Goal: Information Seeking & Learning: Learn about a topic

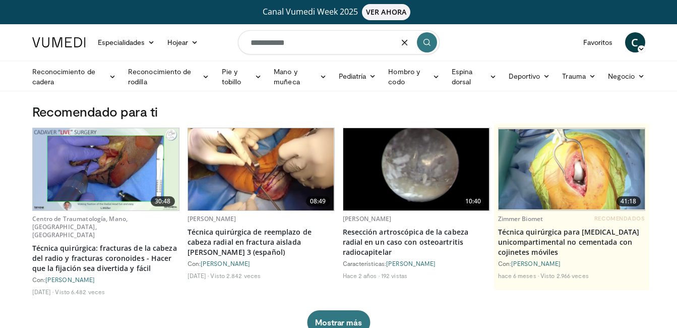
type input "**********"
click at [431, 40] on button "submit" at bounding box center [427, 42] width 20 height 20
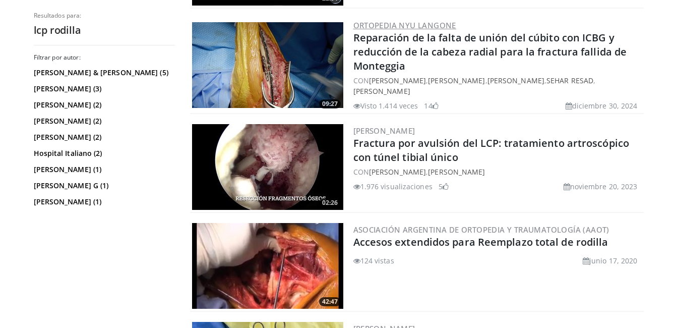
scroll to position [1159, 0]
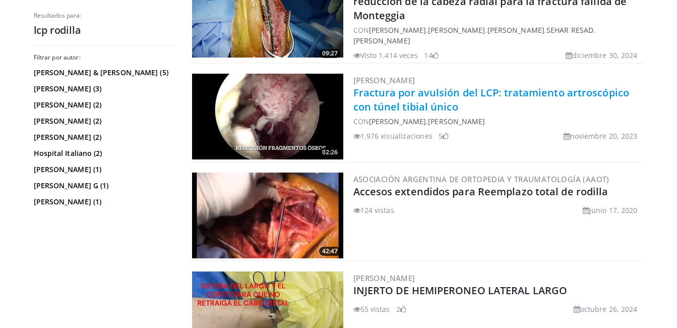
click at [419, 98] on link "Fractura por avulsión del LCP: tratamiento artroscópico con túnel tibial único" at bounding box center [491, 100] width 276 height 28
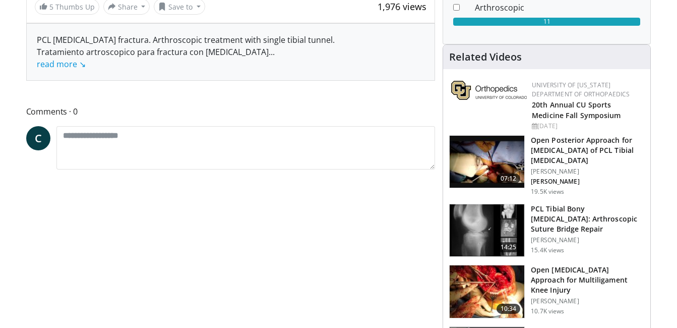
scroll to position [101, 0]
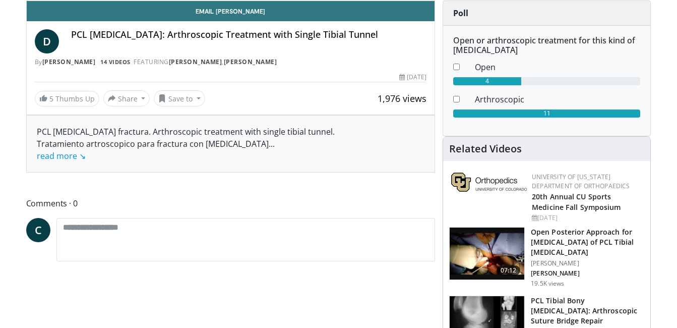
scroll to position [332, 0]
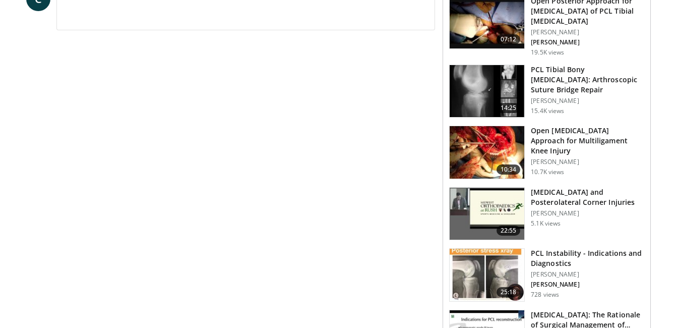
click at [550, 158] on p "Volker Musahl" at bounding box center [587, 162] width 113 height 8
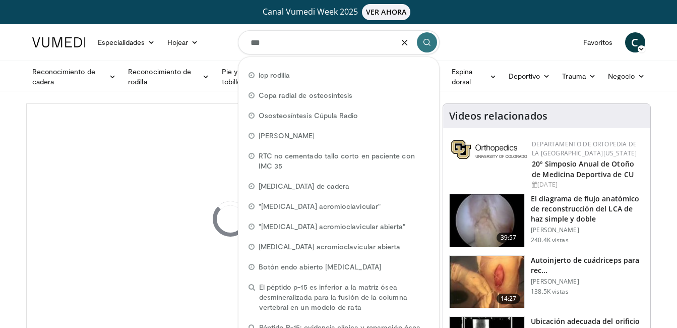
type input "***"
click at [423, 40] on icon "submit" at bounding box center [427, 42] width 8 height 8
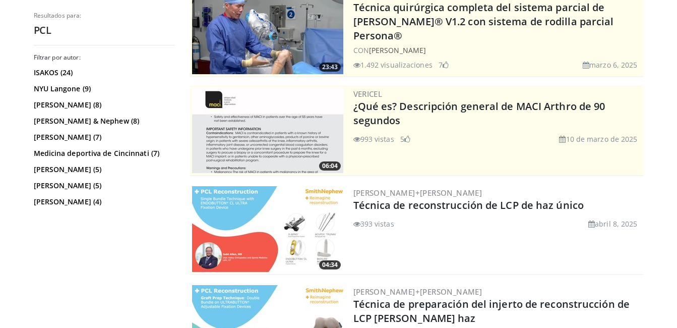
scroll to position [252, 0]
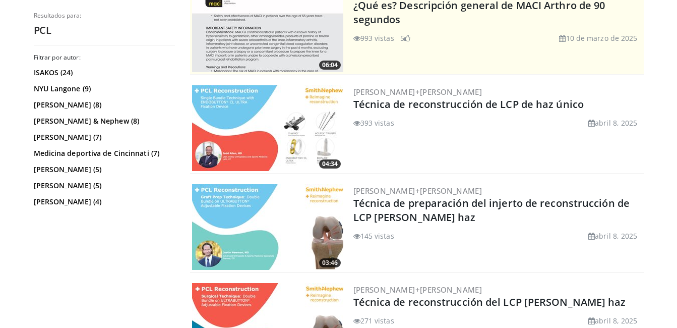
click at [265, 120] on img at bounding box center [267, 128] width 151 height 86
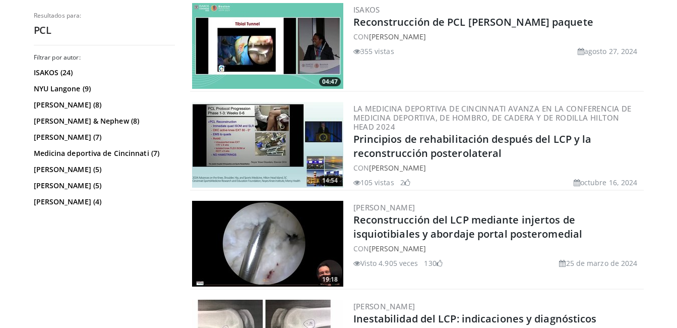
scroll to position [1560, 0]
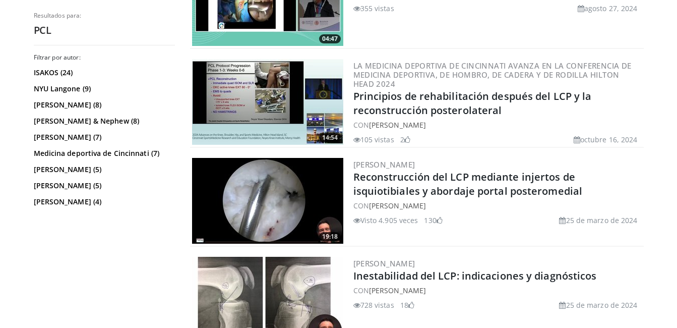
click at [312, 199] on img at bounding box center [267, 201] width 151 height 86
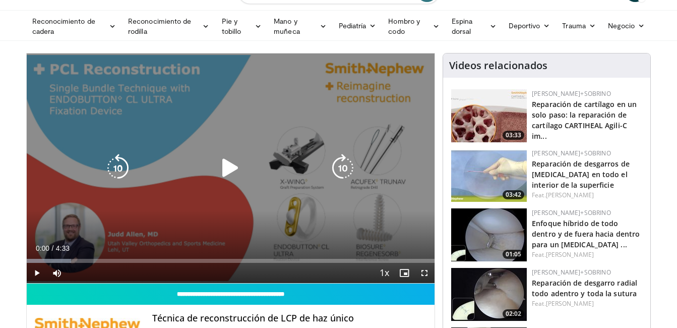
click at [232, 163] on icon "Reproductor de video" at bounding box center [230, 168] width 28 height 28
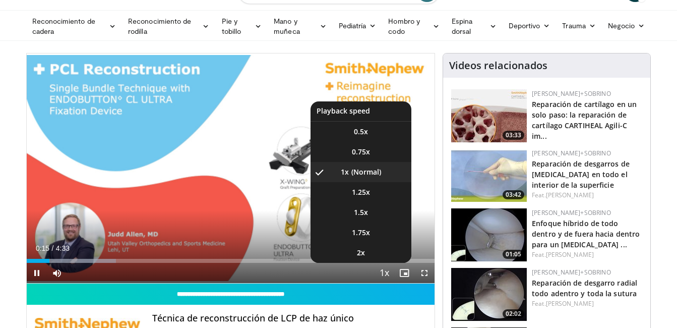
click at [387, 274] on span "Reproductor de video" at bounding box center [384, 273] width 14 height 20
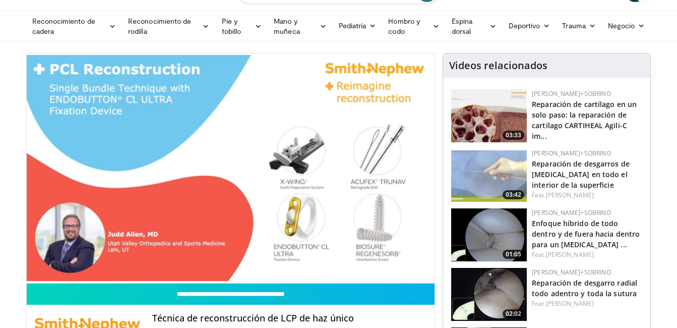
click at [387, 274] on div "10 seconds Tap to unmute" at bounding box center [231, 167] width 408 height 229
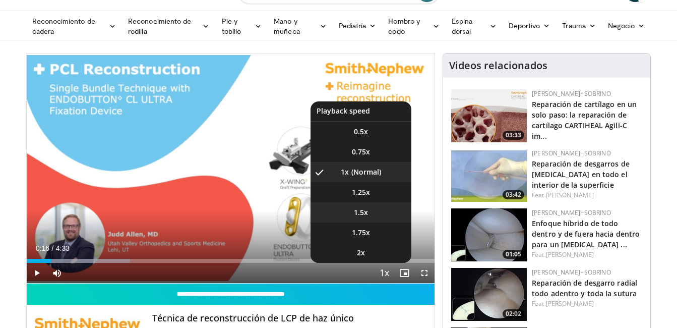
click at [371, 209] on li "1.5x" at bounding box center [360, 212] width 101 height 20
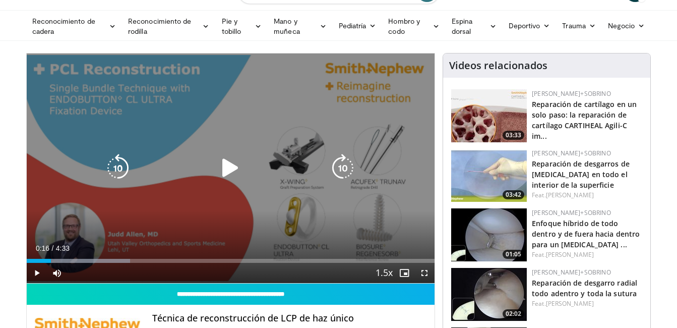
click at [236, 165] on icon "Reproductor de video" at bounding box center [230, 168] width 28 height 28
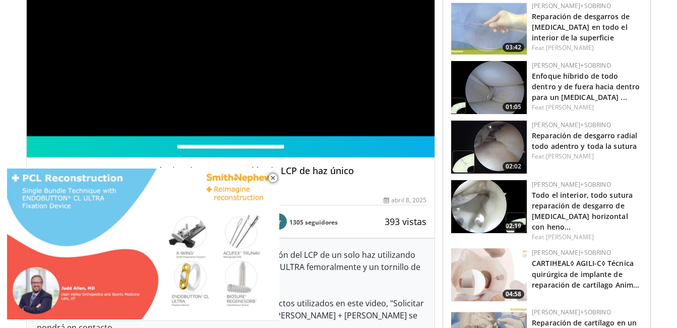
scroll to position [252, 0]
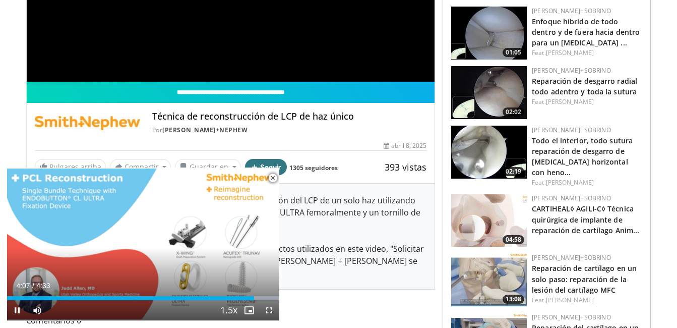
click at [273, 179] on span "Reproductor de video" at bounding box center [273, 178] width 20 height 20
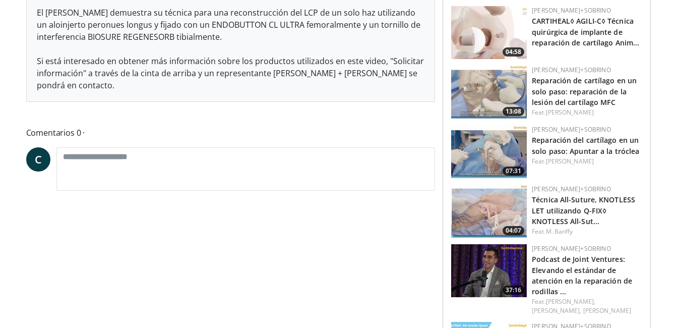
scroll to position [353, 0]
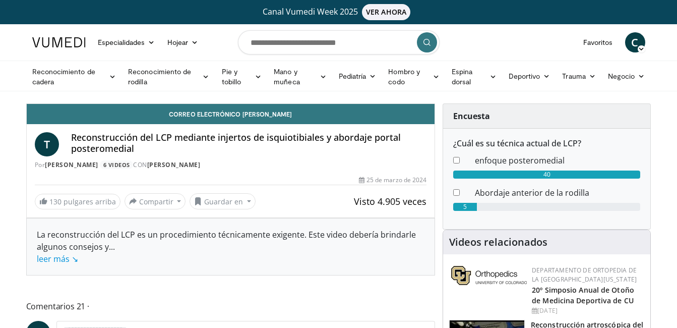
click at [127, 148] on h4 "Reconstrucción del LCP mediante injertos de isquiotibiales y abordaje portal po…" at bounding box center [249, 143] width 356 height 22
click at [160, 140] on h4 "Reconstrucción del LCP mediante injertos de isquiotibiales y abordaje portal po…" at bounding box center [249, 143] width 356 height 22
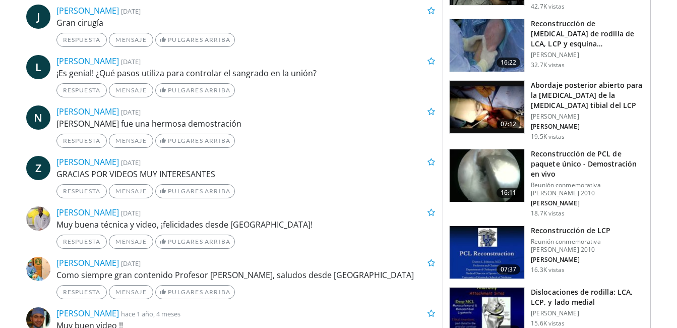
scroll to position [298, 0]
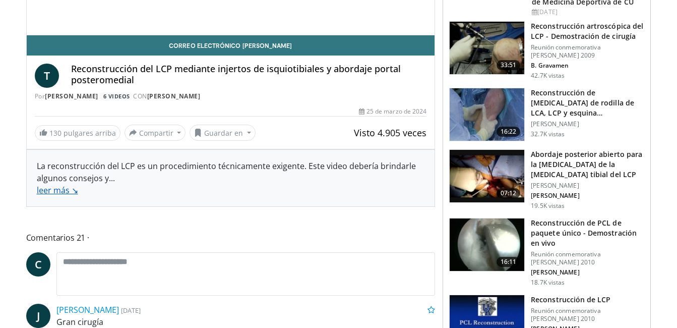
click at [55, 184] on link "leer más ↘" at bounding box center [57, 189] width 41 height 11
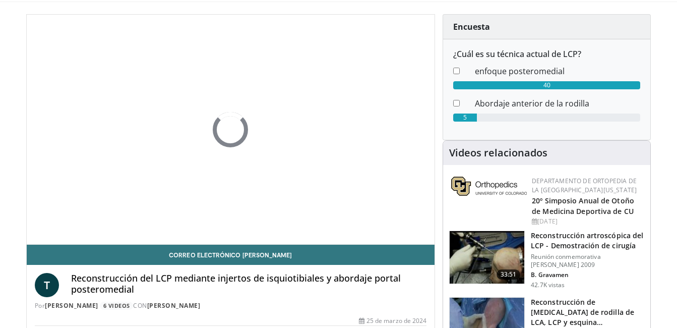
scroll to position [79, 0]
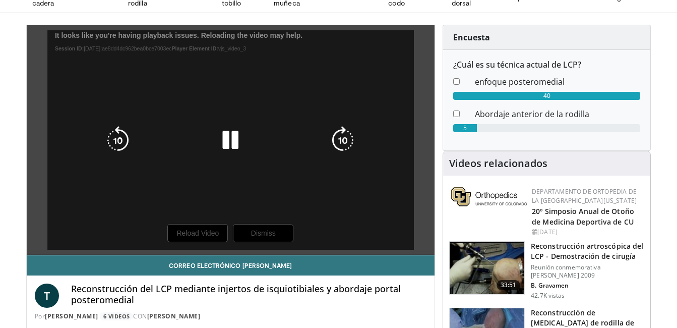
click at [208, 162] on div "10 seconds Tap to unmute" at bounding box center [231, 139] width 408 height 229
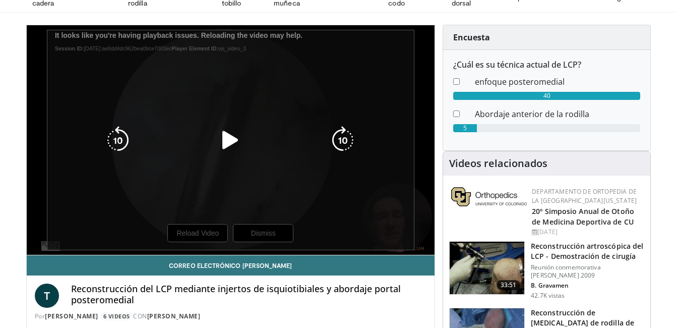
click at [223, 133] on icon "Reproductor de video" at bounding box center [230, 140] width 28 height 28
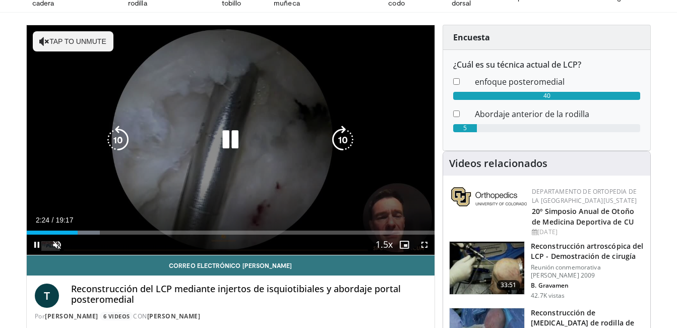
click at [301, 102] on div "10 seconds Tap to unmute" at bounding box center [231, 139] width 408 height 229
click at [228, 135] on icon "Reproductor de video" at bounding box center [230, 139] width 28 height 28
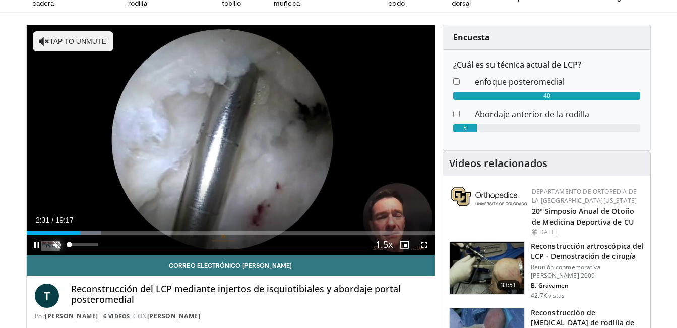
click at [57, 241] on span "Reproductor de video" at bounding box center [57, 244] width 20 height 20
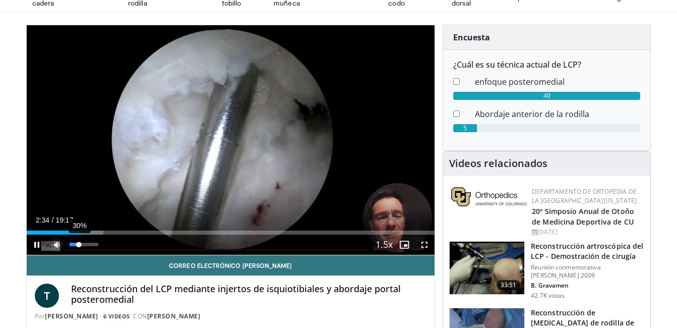
drag, startPoint x: 84, startPoint y: 243, endPoint x: 79, endPoint y: 245, distance: 5.3
click at [79, 245] on div "Volume Level" at bounding box center [75, 244] width 10 height 4
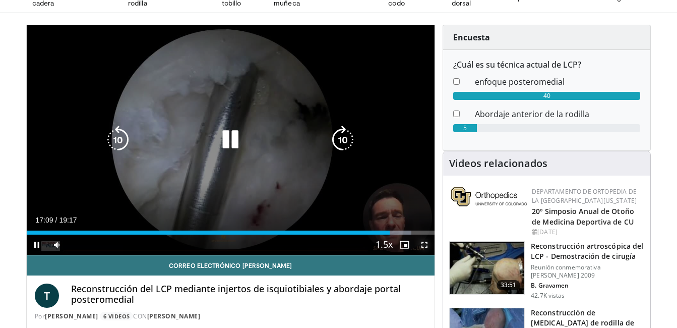
click at [419, 241] on span "Reproductor de video" at bounding box center [424, 244] width 20 height 20
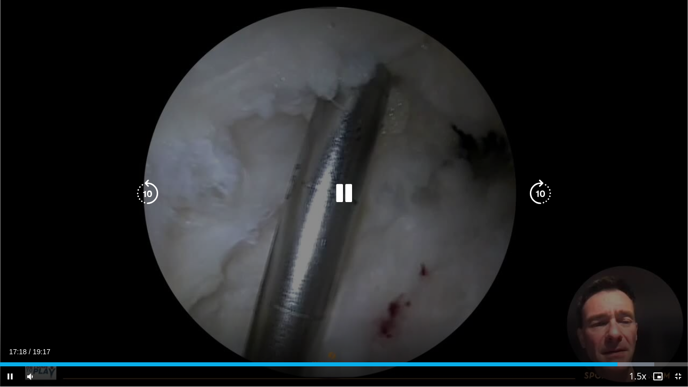
click at [356, 200] on icon "Reproductor de video" at bounding box center [344, 193] width 28 height 28
